Goal: Information Seeking & Learning: Learn about a topic

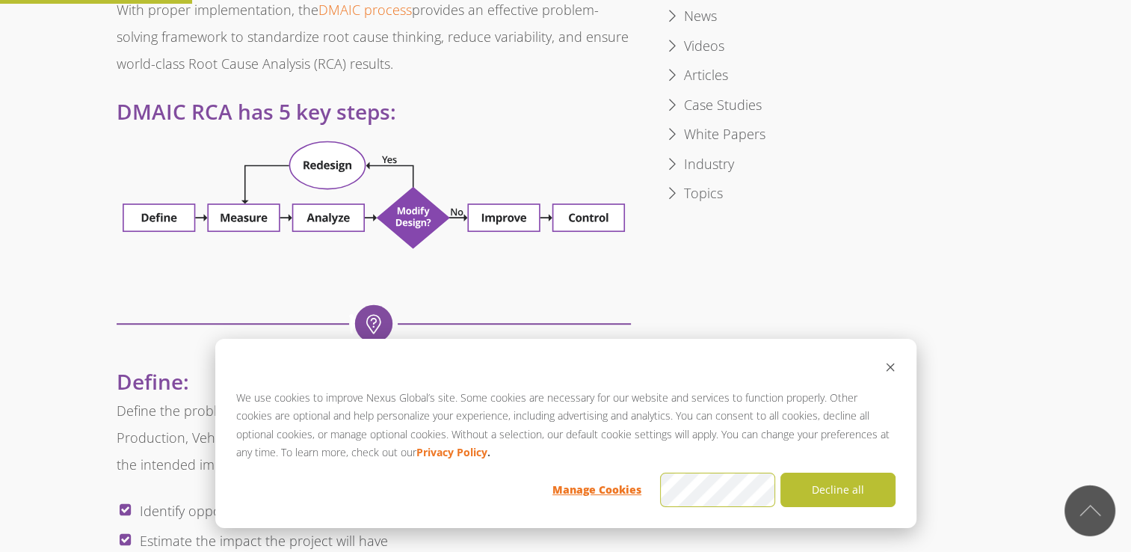
scroll to position [865, 0]
click at [901, 363] on div "We use cookies to improve Nexus Global’s site. Some cookies are necessary for o…" at bounding box center [565, 433] width 701 height 189
click at [890, 368] on icon "Dismiss cookie banner" at bounding box center [890, 367] width 8 height 8
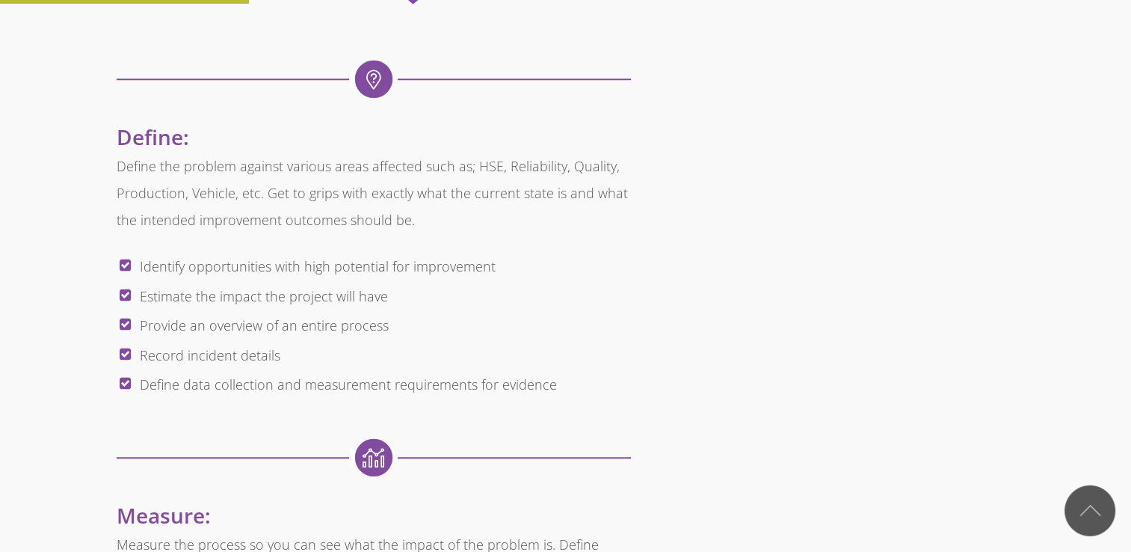
scroll to position [1103, 0]
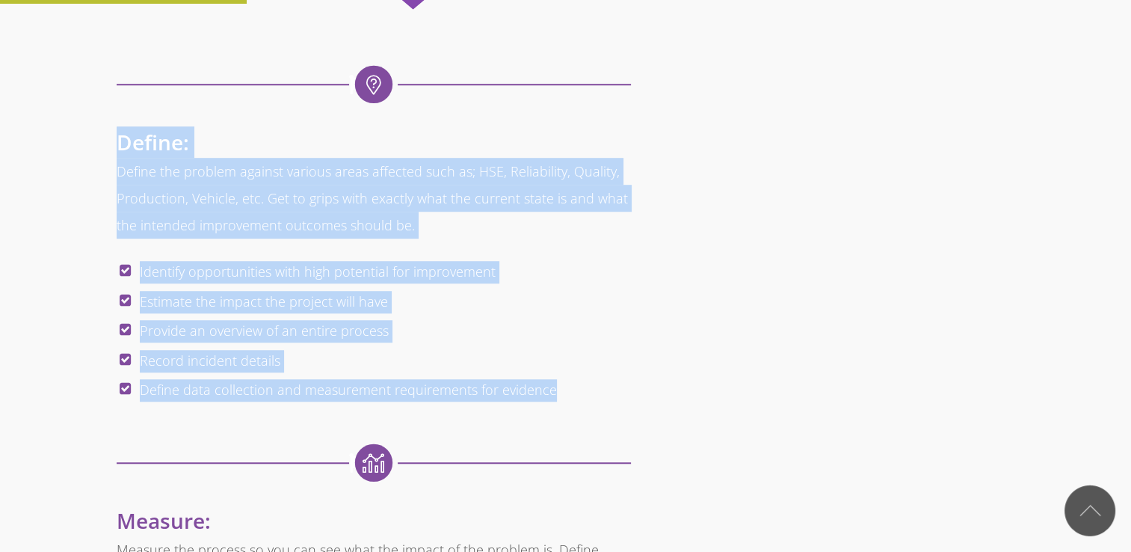
drag, startPoint x: 118, startPoint y: 154, endPoint x: 606, endPoint y: 405, distance: 548.3
copy span "Define: Define the problem against various areas affected such as; HSE, Reliabi…"
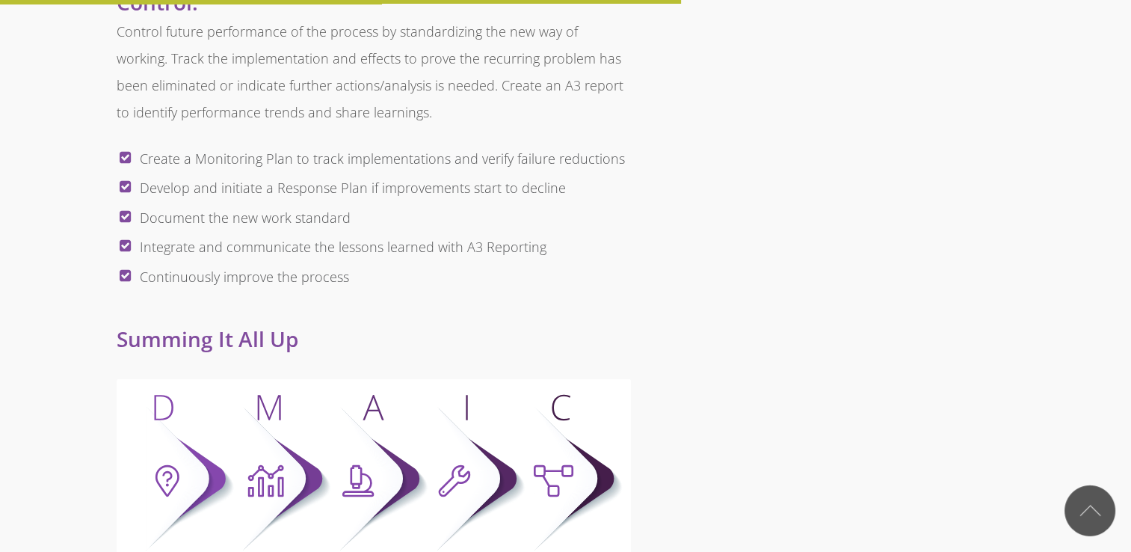
scroll to position [2694, 0]
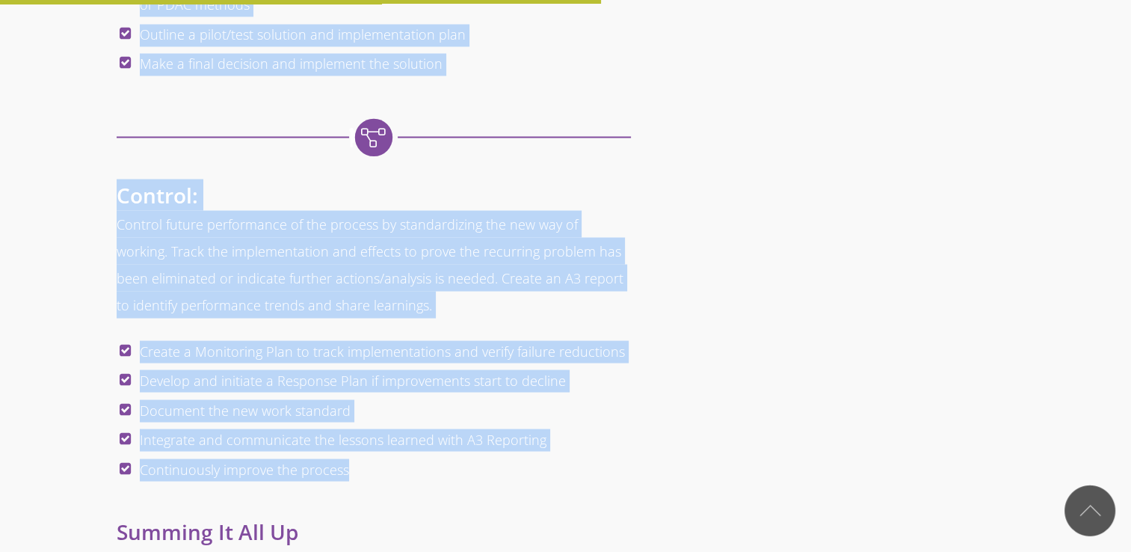
drag, startPoint x: 117, startPoint y: 256, endPoint x: 441, endPoint y: 474, distance: 390.6
copy span "Loremip: Dolorsi ame consect ad eli sed doe temp inc utlabo et dol magnaal en. …"
